Goal: Transaction & Acquisition: Purchase product/service

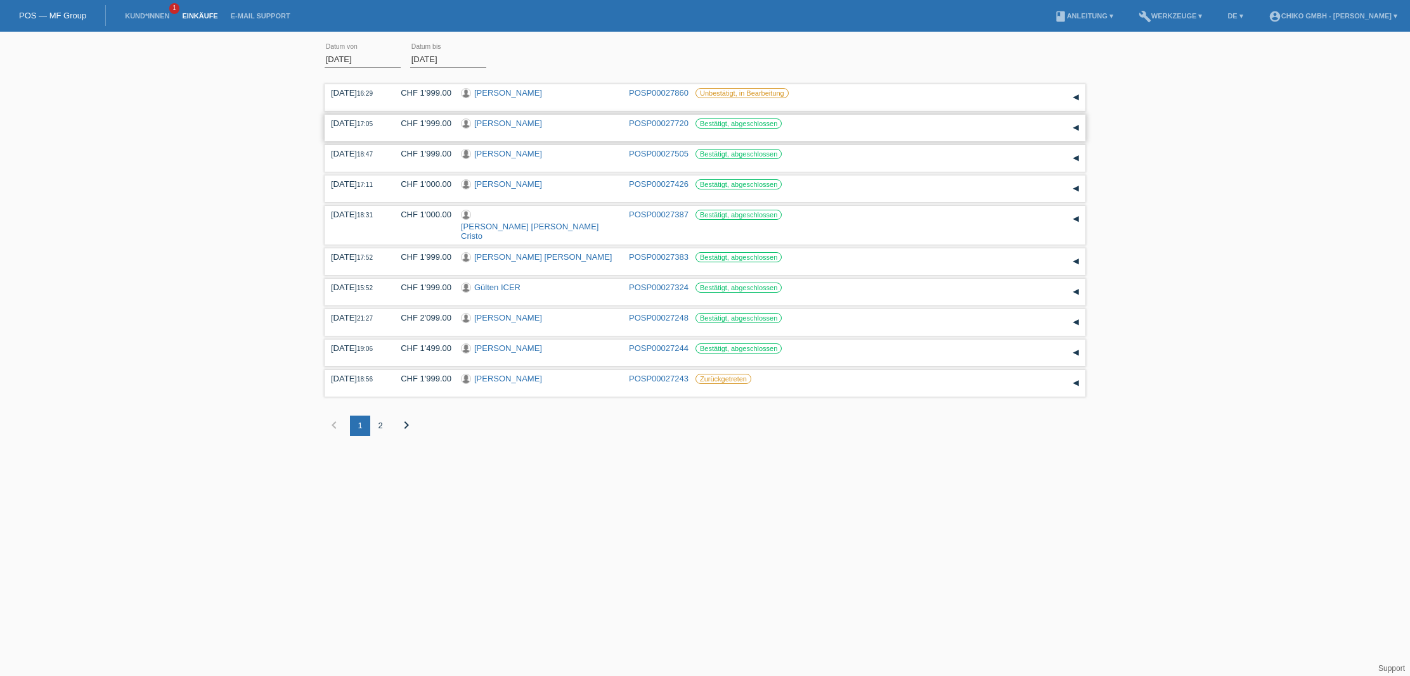
click at [498, 126] on link "[PERSON_NAME]" at bounding box center [508, 124] width 68 height 10
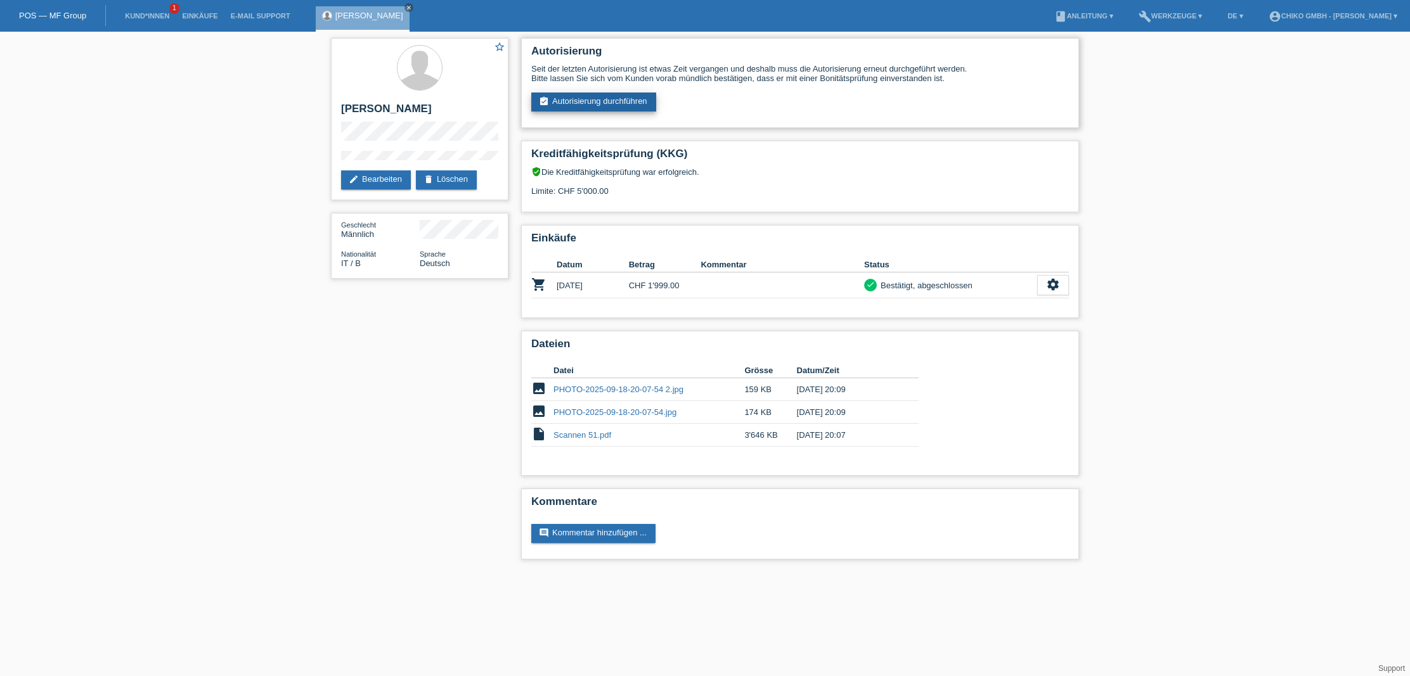
click at [595, 98] on link "assignment_turned_in Autorisierung durchführen" at bounding box center [593, 102] width 125 height 19
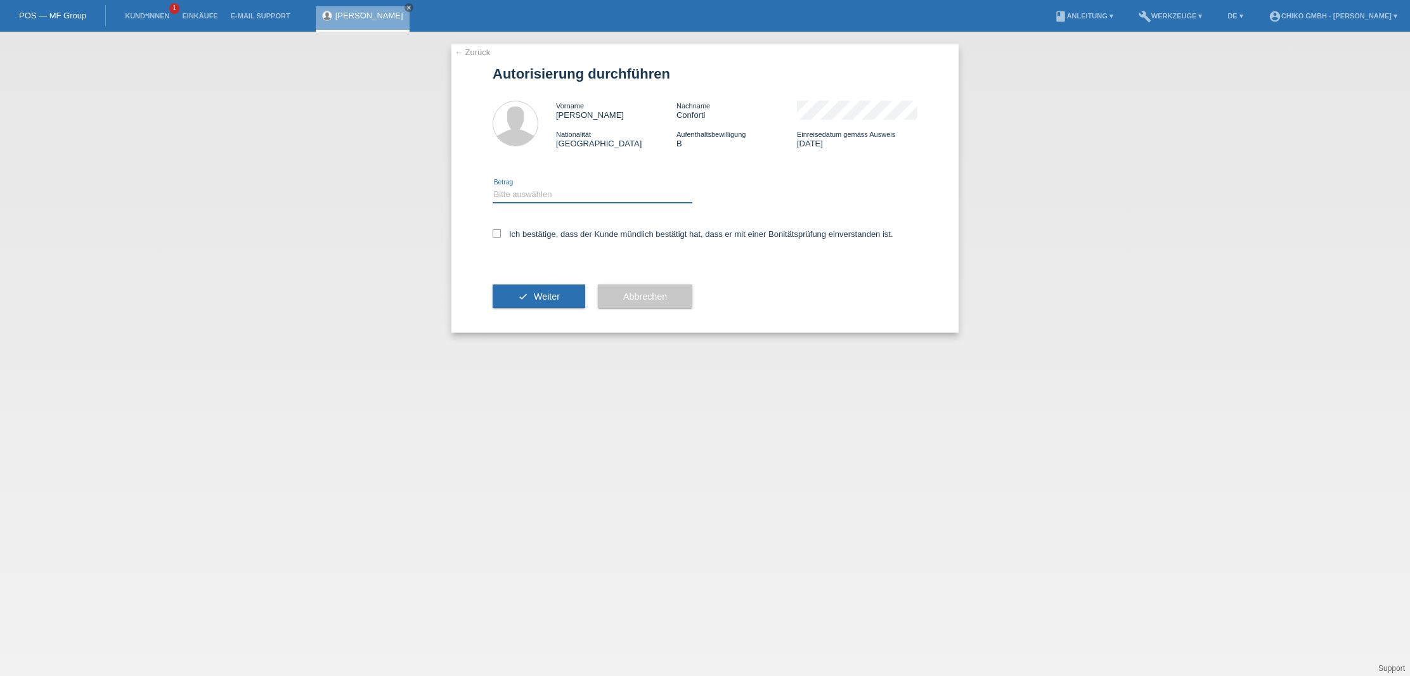
select select "2"
drag, startPoint x: 498, startPoint y: 233, endPoint x: 510, endPoint y: 254, distance: 23.8
click at [498, 233] on icon at bounding box center [497, 233] width 8 height 8
click at [498, 233] on input "Ich bestätige, dass der Kunde mündlich bestätigt hat, dass er mit einer Bonität…" at bounding box center [497, 233] width 8 height 8
checkbox input "true"
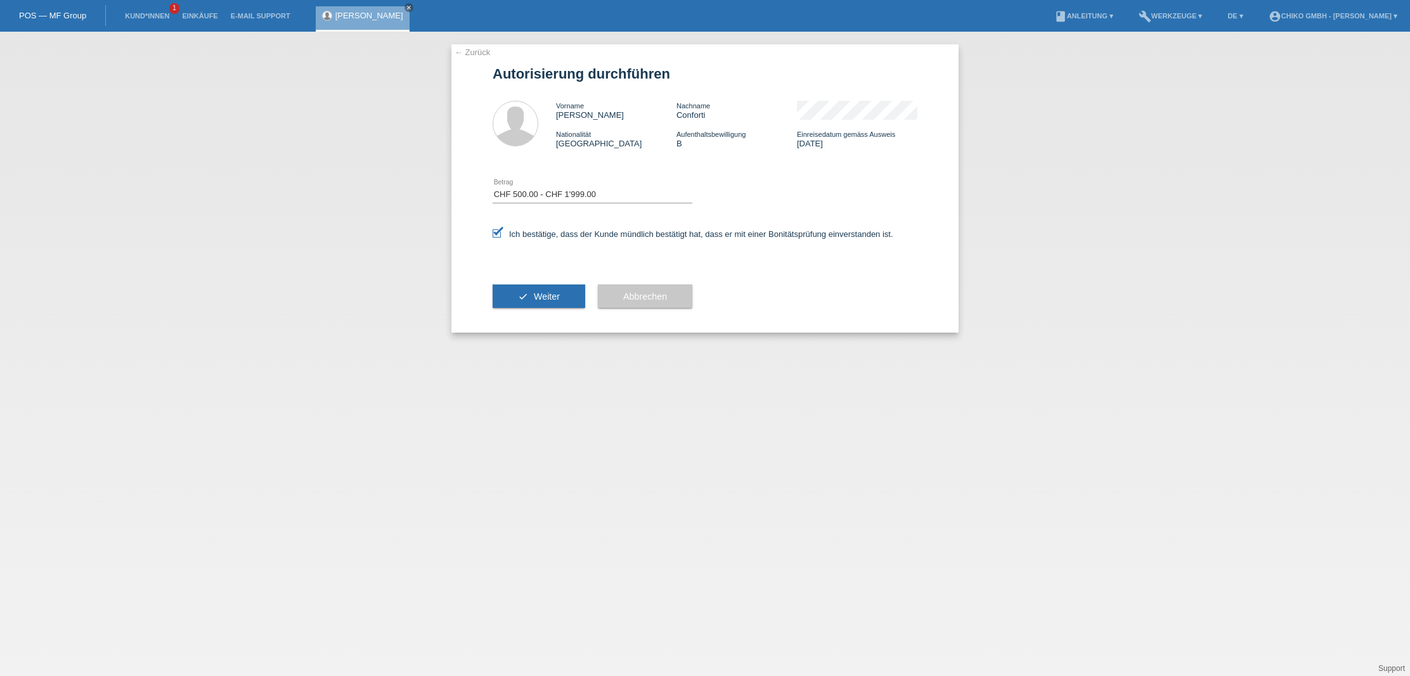
click at [533, 296] on button "check Weiter" at bounding box center [539, 297] width 93 height 24
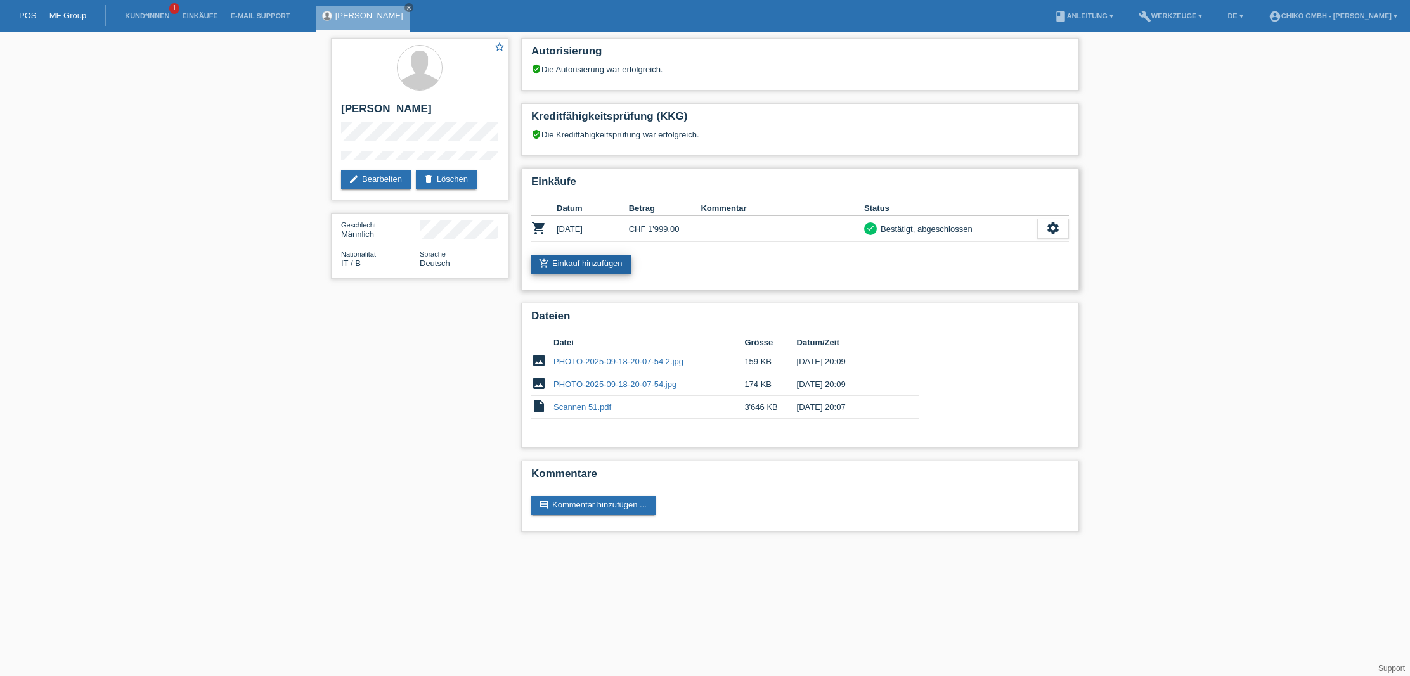
scroll to position [0, 1]
click at [594, 261] on link "add_shopping_cart Einkauf hinzufügen" at bounding box center [581, 264] width 100 height 19
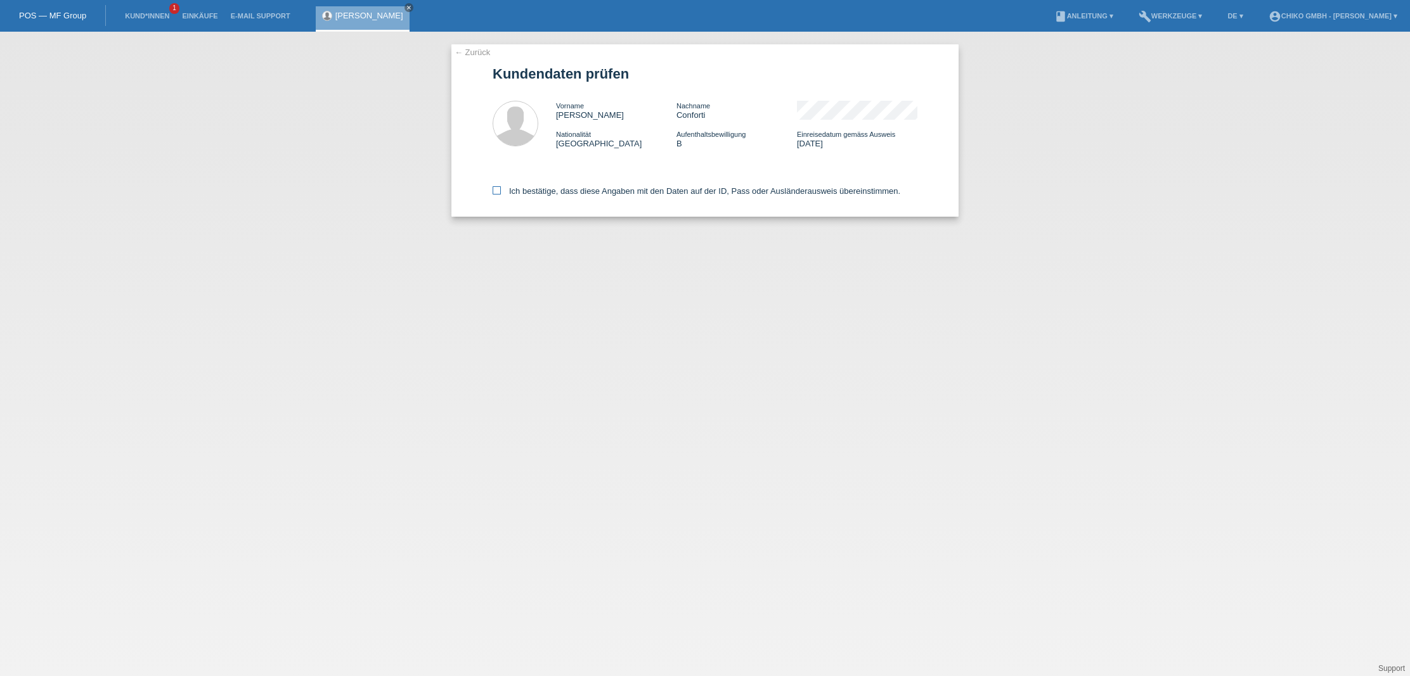
click at [578, 192] on label "Ich bestätige, dass diese Angaben mit den Daten auf der ID, Pass oder Ausländer…" at bounding box center [697, 191] width 408 height 10
click at [501, 192] on input "Ich bestätige, dass diese Angaben mit den Daten auf der ID, Pass oder Ausländer…" at bounding box center [497, 190] width 8 height 8
checkbox input "true"
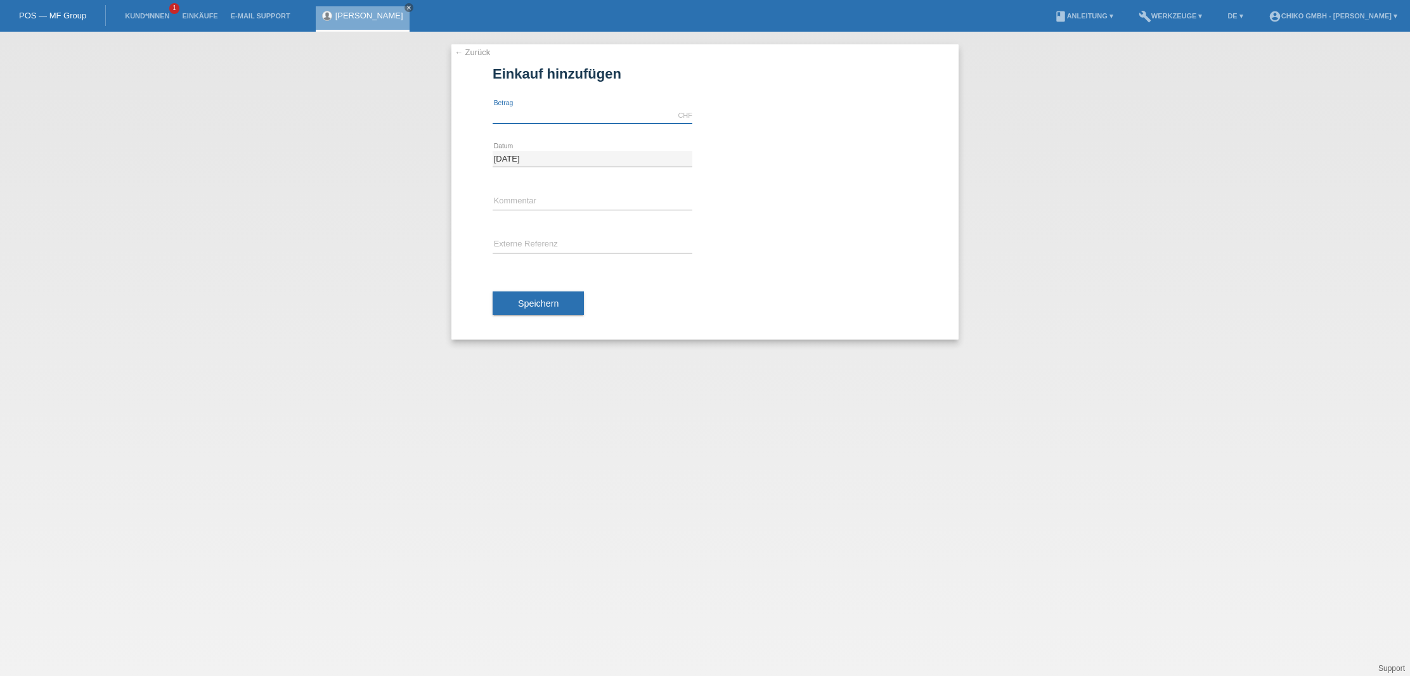
click at [559, 115] on input "text" at bounding box center [593, 116] width 200 height 16
type input "1999.00"
click at [558, 307] on span "Speichern" at bounding box center [538, 304] width 41 height 10
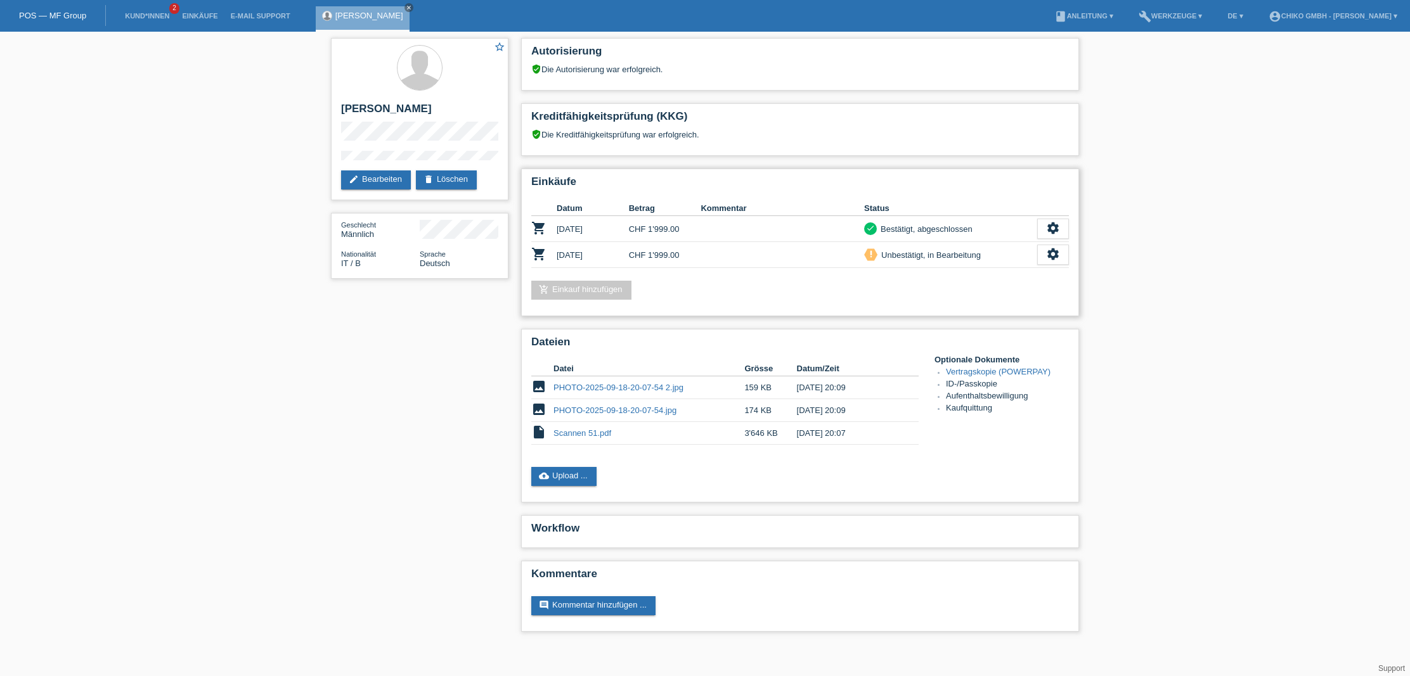
click at [800, 271] on div "Einkäufe Datum Betrag Kommentar Status shopping_cart 18.09.2025 CHF 1'999.00 ch…" at bounding box center [800, 243] width 558 height 148
drag, startPoint x: 553, startPoint y: 257, endPoint x: 543, endPoint y: 255, distance: 9.7
click at [552, 256] on td "shopping_cart" at bounding box center [543, 255] width 25 height 26
click at [538, 255] on icon "shopping_cart" at bounding box center [538, 254] width 15 height 15
drag, startPoint x: 538, startPoint y: 255, endPoint x: 629, endPoint y: 266, distance: 92.5
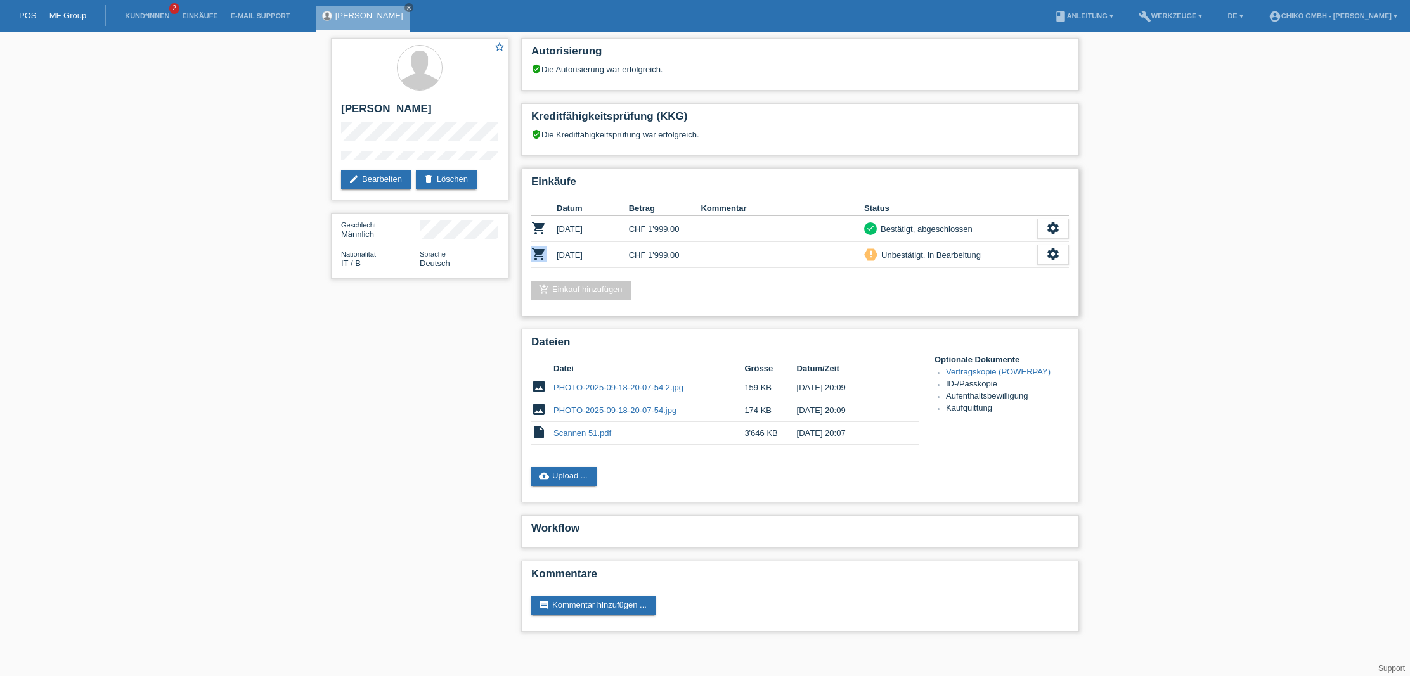
click at [538, 255] on icon "shopping_cart" at bounding box center [538, 254] width 15 height 15
click at [871, 285] on div "add_shopping_cart Einkauf hinzufügen" at bounding box center [800, 290] width 538 height 19
click at [1055, 258] on icon "settings" at bounding box center [1053, 254] width 14 height 14
click at [973, 313] on span "Vertrag herunterladen" at bounding box center [967, 313] width 84 height 15
click at [202, 13] on link "Einkäufe" at bounding box center [200, 16] width 48 height 8
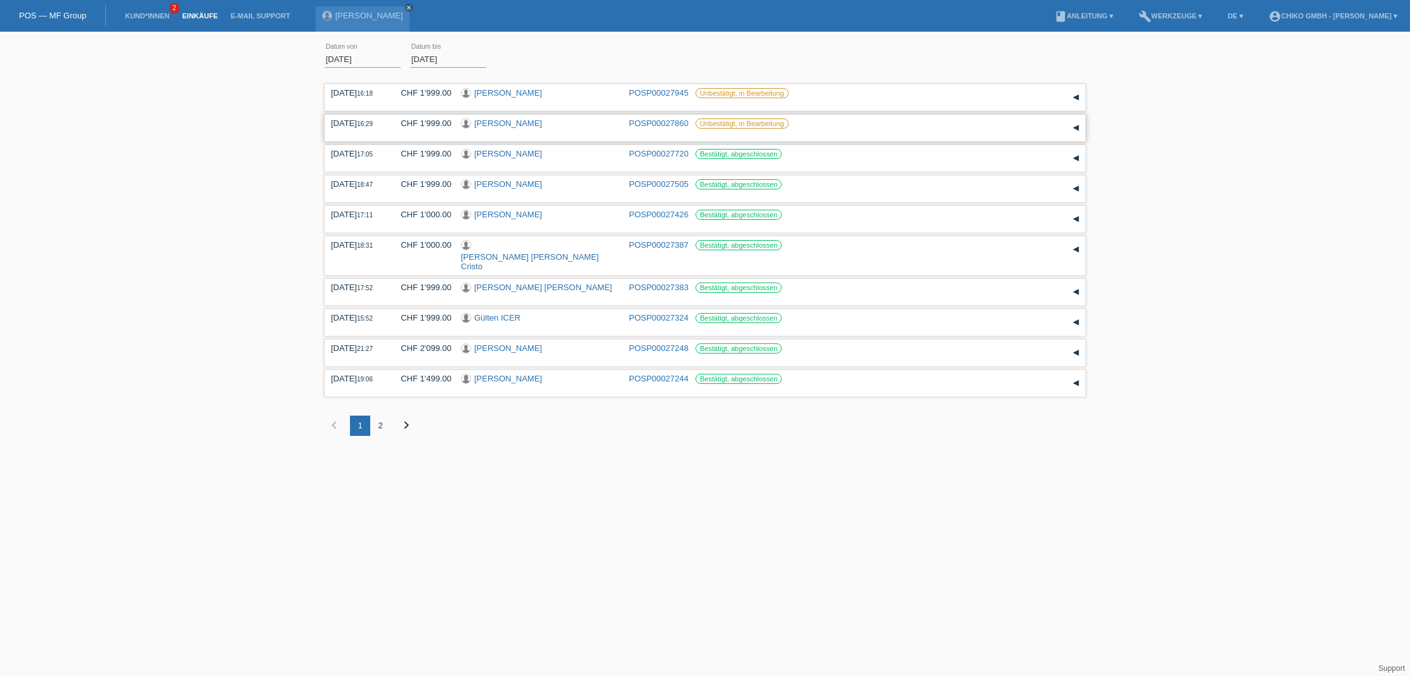
click at [513, 124] on link "[PERSON_NAME]" at bounding box center [508, 124] width 68 height 10
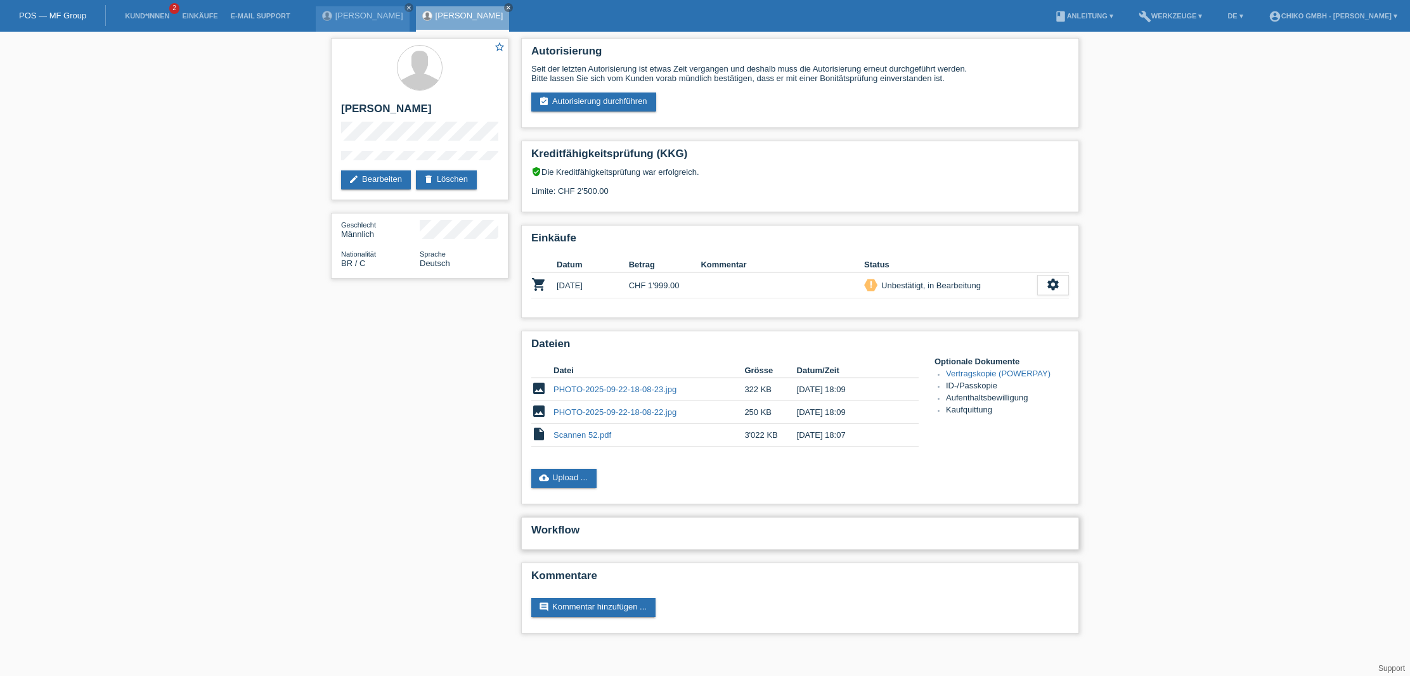
click at [591, 535] on h2 "Workflow" at bounding box center [800, 533] width 538 height 19
click at [199, 12] on link "Einkäufe" at bounding box center [200, 16] width 48 height 8
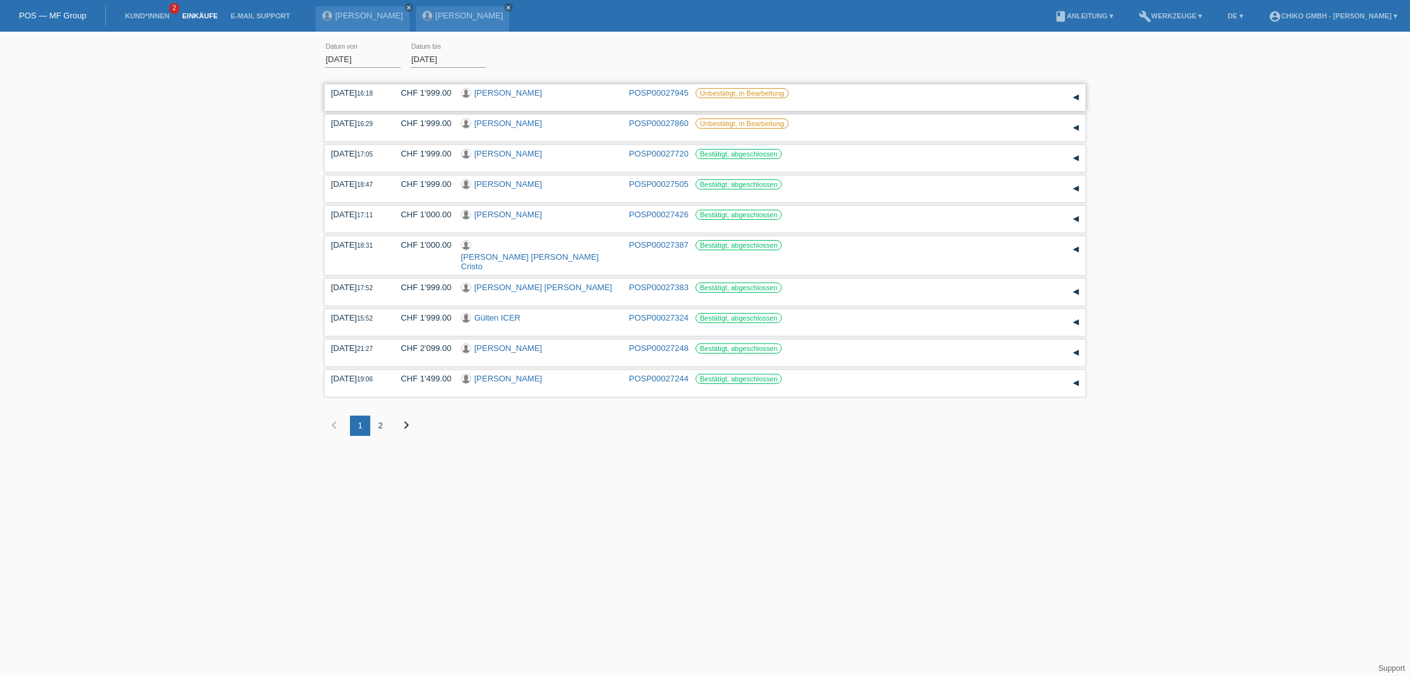
click at [494, 92] on link "[PERSON_NAME]" at bounding box center [508, 93] width 68 height 10
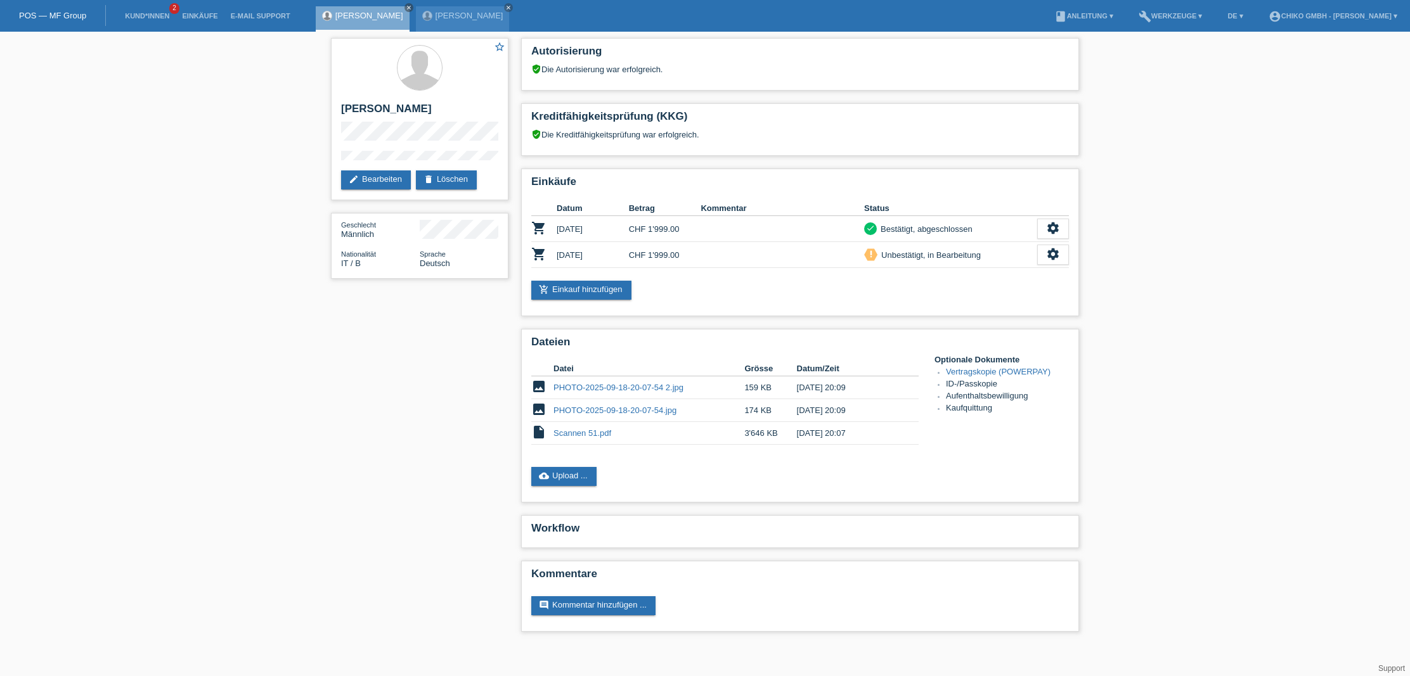
click at [576, 479] on link "cloud_upload Upload ..." at bounding box center [563, 476] width 65 height 19
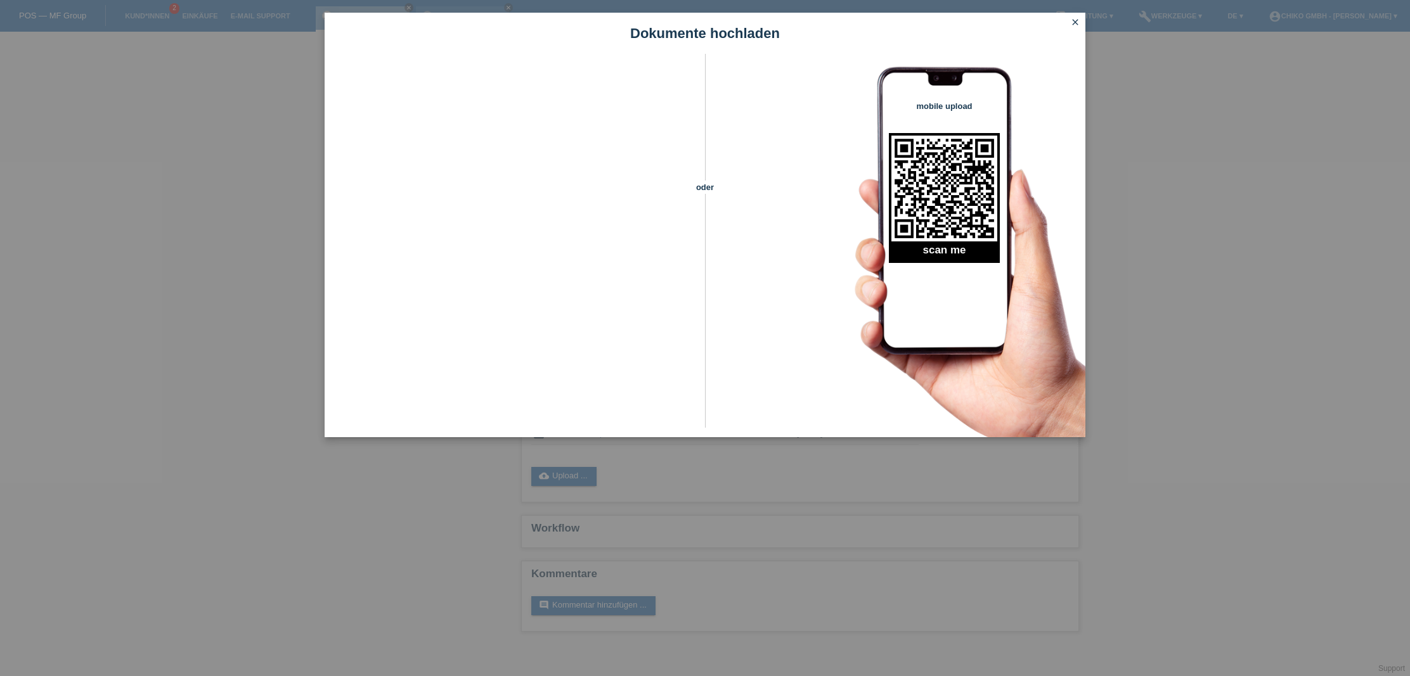
drag, startPoint x: 148, startPoint y: 527, endPoint x: 210, endPoint y: 555, distance: 68.1
click at [149, 528] on div "Dokumente hochladen oder mobile upload scan me close" at bounding box center [705, 338] width 1410 height 676
